Goal: Navigation & Orientation: Find specific page/section

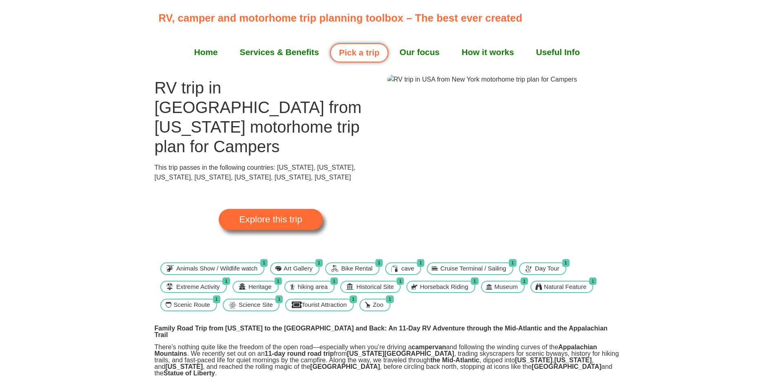
click at [351, 56] on link "Pick a trip" at bounding box center [359, 52] width 58 height 19
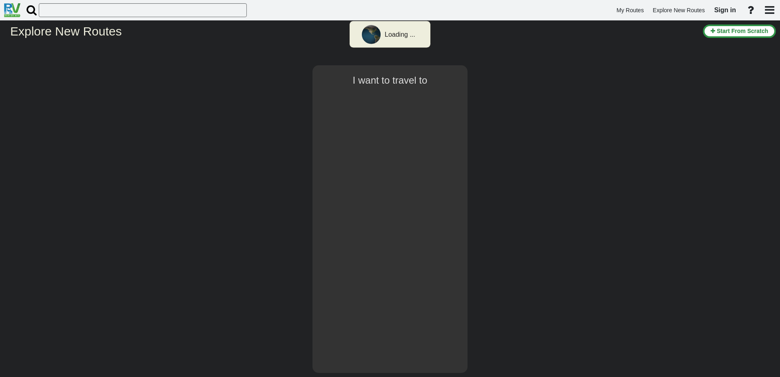
type input "[US_STATE]"
select select "number:2"
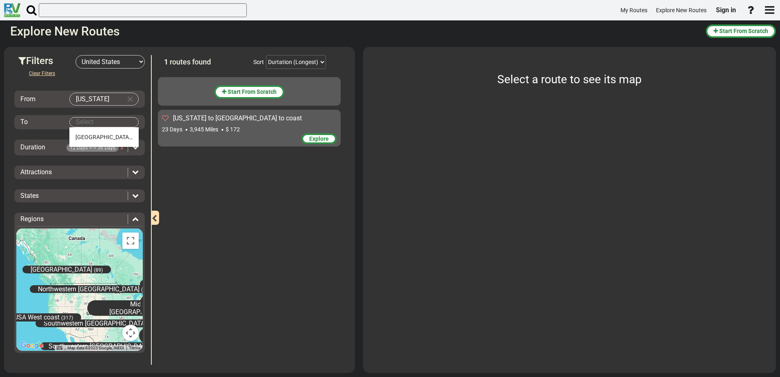
click at [96, 120] on body "My Routes Explore New Routes Sign in ×" at bounding box center [390, 188] width 780 height 377
click at [102, 136] on span "San Francisco" at bounding box center [103, 137] width 57 height 7
type input "San Francisco"
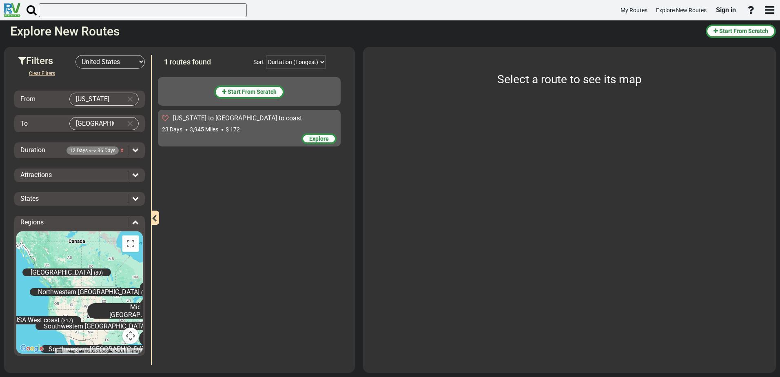
click at [135, 147] on icon at bounding box center [135, 149] width 7 height 7
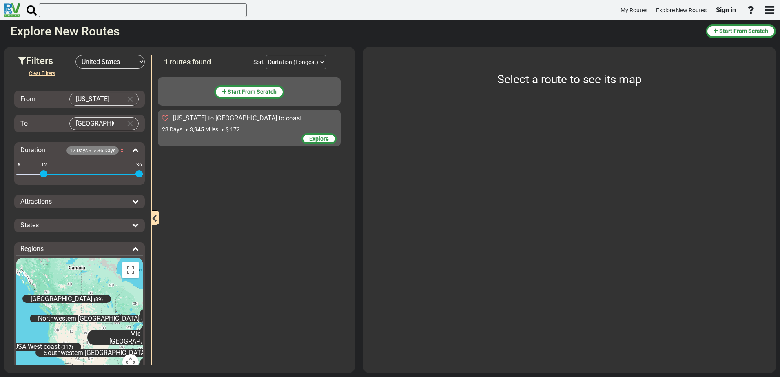
click at [120, 151] on span "x" at bounding box center [121, 150] width 3 height 8
click at [132, 221] on div at bounding box center [133, 225] width 11 height 9
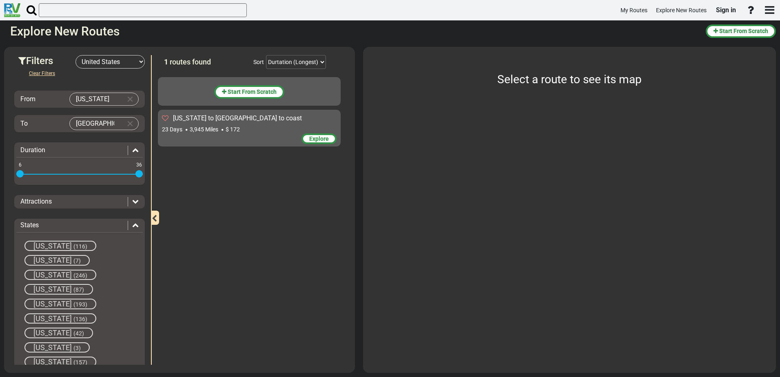
click at [320, 137] on span "Explore" at bounding box center [319, 138] width 20 height 7
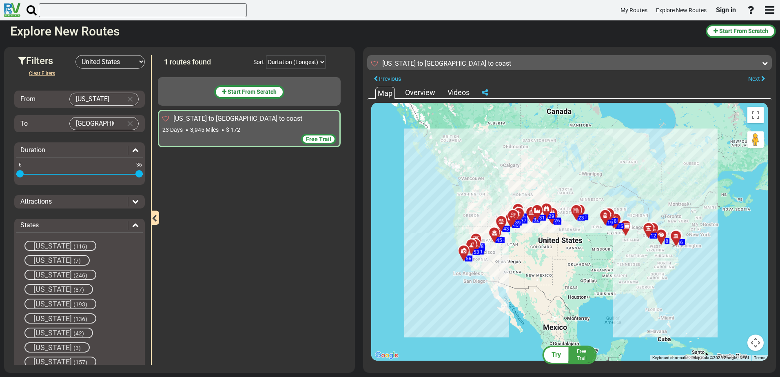
drag, startPoint x: 568, startPoint y: 214, endPoint x: 567, endPoint y: 203, distance: 11.5
click at [567, 203] on div "To activate drag with keyboard, press Alt + Enter. Once in keyboard drag state,…" at bounding box center [569, 232] width 397 height 258
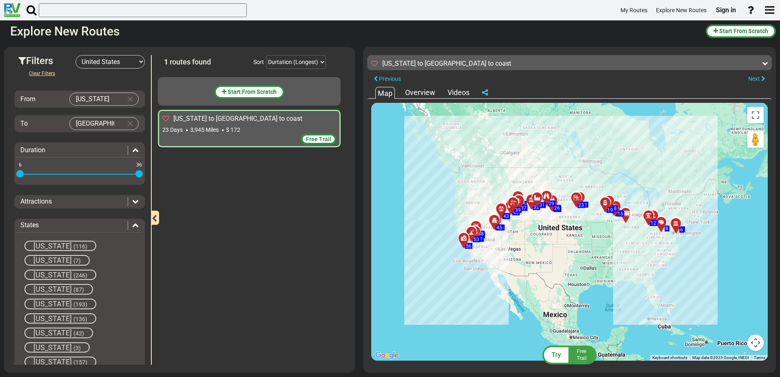
click at [576, 273] on div "To activate drag with keyboard, press Alt + Enter. Once in keyboard drag state,…" at bounding box center [569, 232] width 397 height 258
